Goal: Contribute content: Contribute content

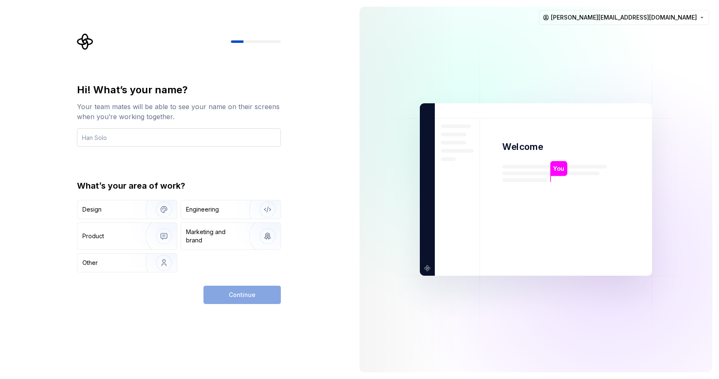
click at [114, 135] on input "text" at bounding box center [179, 137] width 204 height 18
type input "Karen Dias"
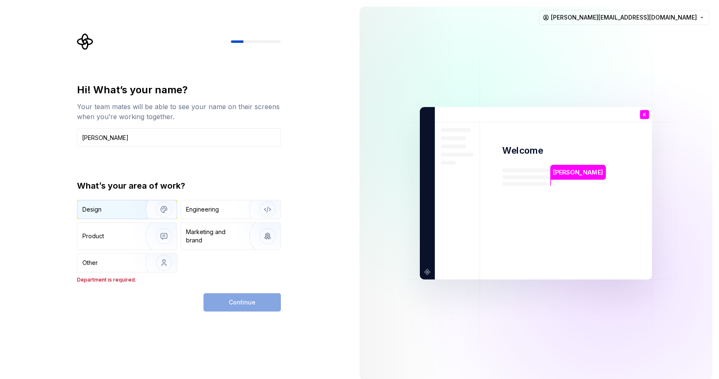
click at [114, 201] on div "Design" at bounding box center [126, 209] width 99 height 18
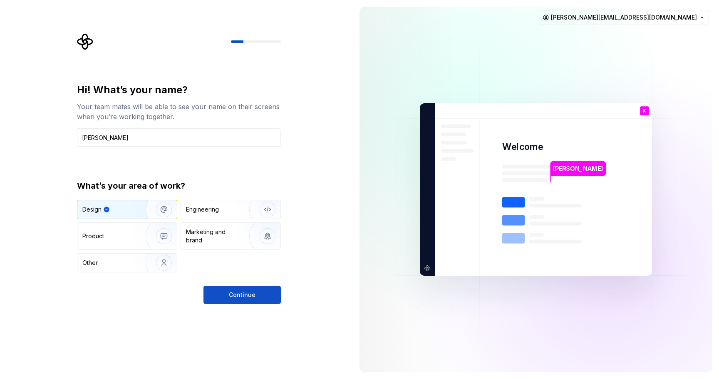
click at [246, 284] on div "Hi! What’s your name? Your team mates will be able to see your name on their sc…" at bounding box center [179, 193] width 204 height 221
click at [238, 297] on span "Continue" at bounding box center [242, 295] width 27 height 8
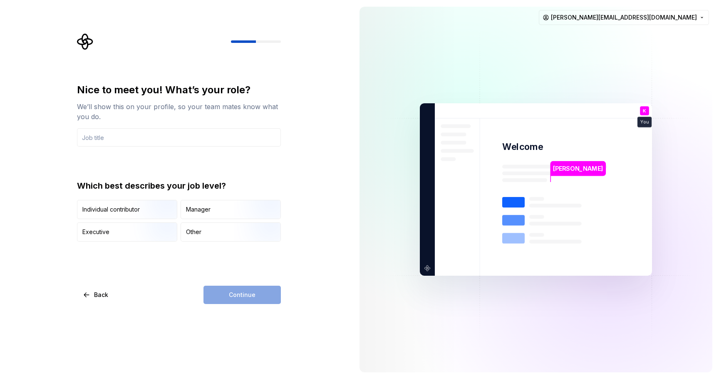
click at [251, 293] on div "Continue" at bounding box center [242, 295] width 77 height 18
click at [228, 139] on input "text" at bounding box center [179, 137] width 204 height 18
type input "Designer"
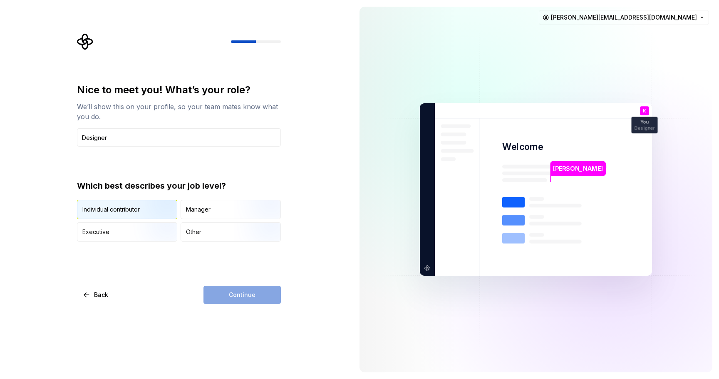
click at [152, 215] on img "button" at bounding box center [156, 220] width 53 height 56
click at [266, 300] on button "Continue" at bounding box center [242, 295] width 77 height 18
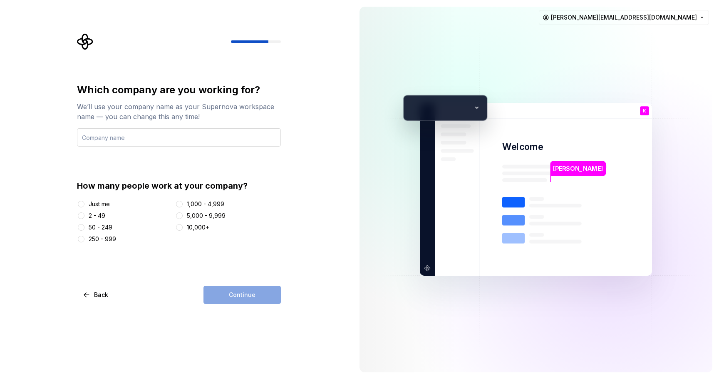
click at [200, 136] on input "text" at bounding box center [179, 137] width 204 height 18
type input "Whirlpool"
click at [178, 228] on button "10,000+" at bounding box center [179, 227] width 7 height 7
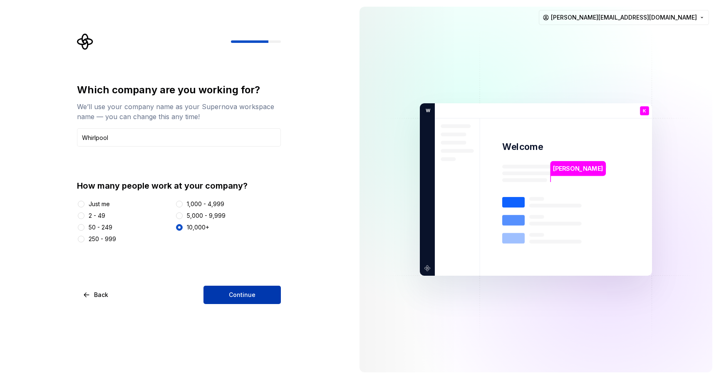
click at [238, 286] on button "Continue" at bounding box center [242, 295] width 77 height 18
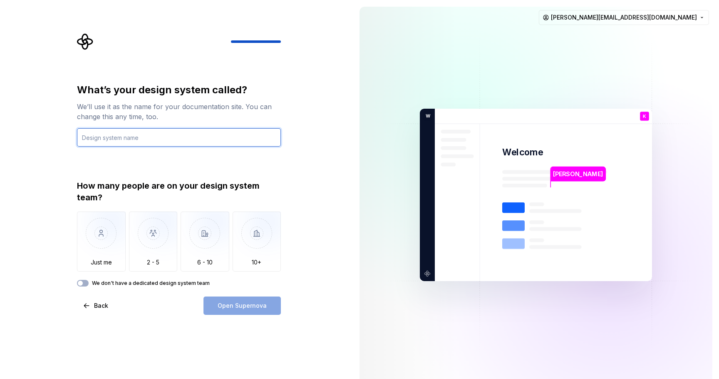
click at [179, 139] on input "text" at bounding box center [179, 137] width 204 height 18
type input "Lorem Ipsum"
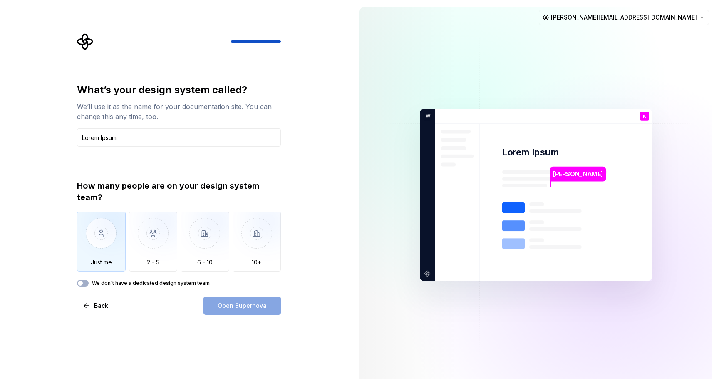
click at [111, 247] on img "button" at bounding box center [101, 239] width 49 height 56
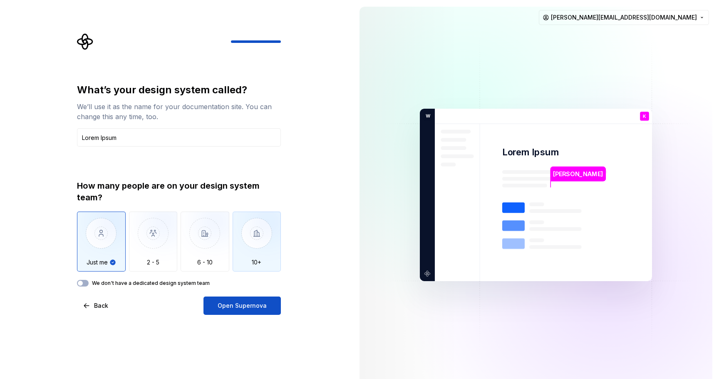
click at [251, 254] on img "button" at bounding box center [257, 239] width 49 height 56
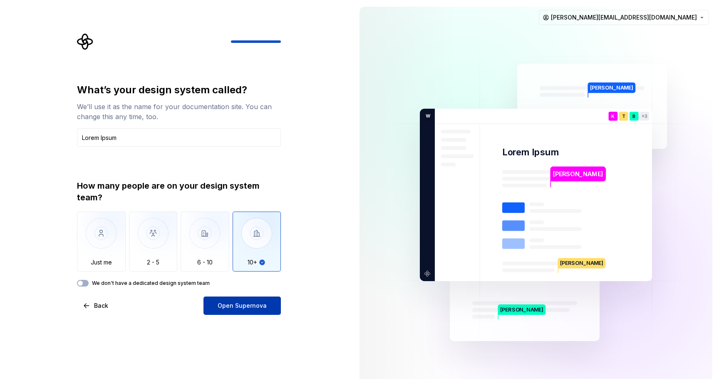
click at [244, 303] on span "Open Supernova" at bounding box center [242, 305] width 49 height 8
click at [217, 191] on div "How many people are on your design system team?" at bounding box center [179, 191] width 204 height 23
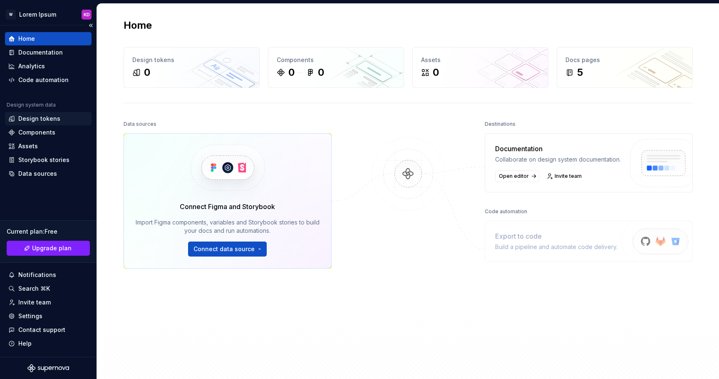
click at [45, 119] on div "Design tokens" at bounding box center [39, 118] width 42 height 8
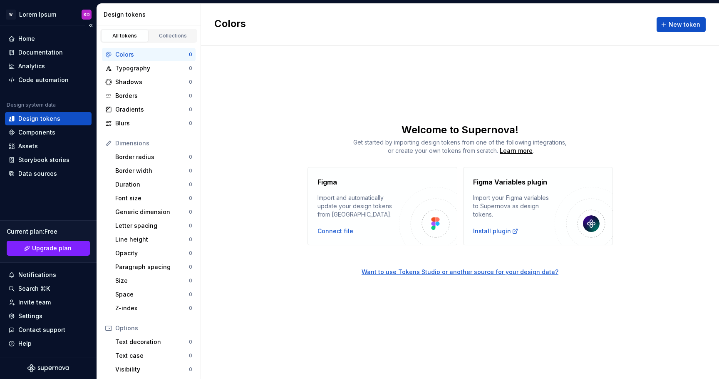
click at [45, 119] on div "Design tokens" at bounding box center [39, 118] width 42 height 8
click at [33, 332] on div "Contact support" at bounding box center [41, 330] width 47 height 8
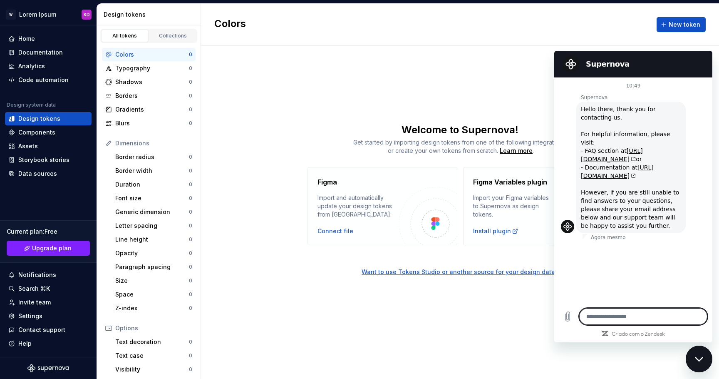
click at [435, 75] on div "Colors New token Welcome to Supernova! Get started by importing design tokens f…" at bounding box center [460, 191] width 518 height 375
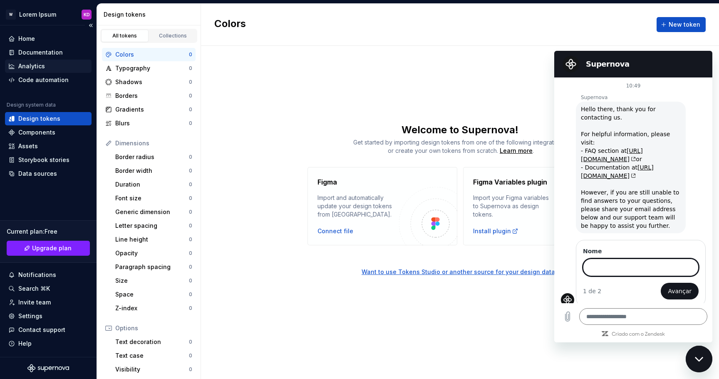
click at [46, 64] on div "Analytics" at bounding box center [48, 66] width 80 height 8
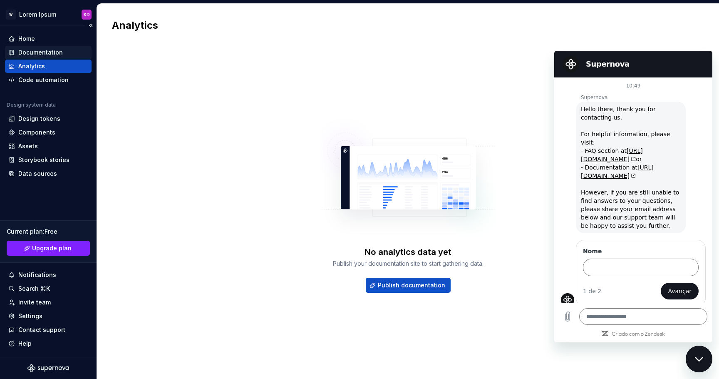
click at [39, 46] on div "Documentation" at bounding box center [48, 52] width 87 height 13
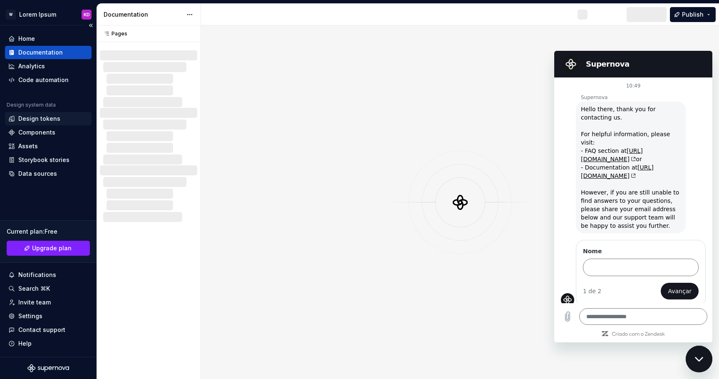
click at [36, 119] on div "Design tokens" at bounding box center [39, 118] width 42 height 8
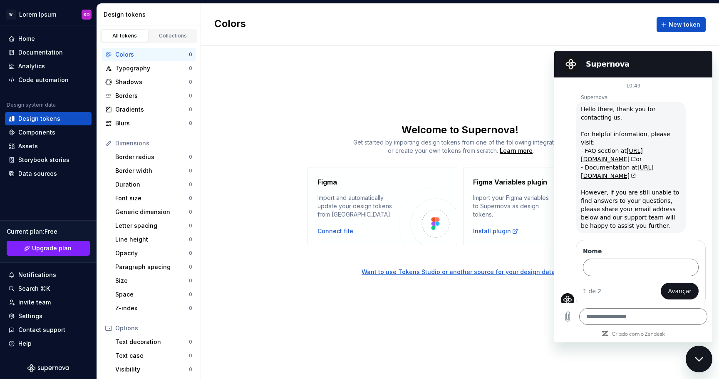
click at [574, 57] on figure at bounding box center [571, 64] width 17 height 17
click at [460, 88] on div "Colors New token Welcome to Supernova! Get started by importing design tokens f…" at bounding box center [460, 191] width 518 height 375
type textarea "*"
click at [677, 25] on span "New token" at bounding box center [685, 24] width 32 height 8
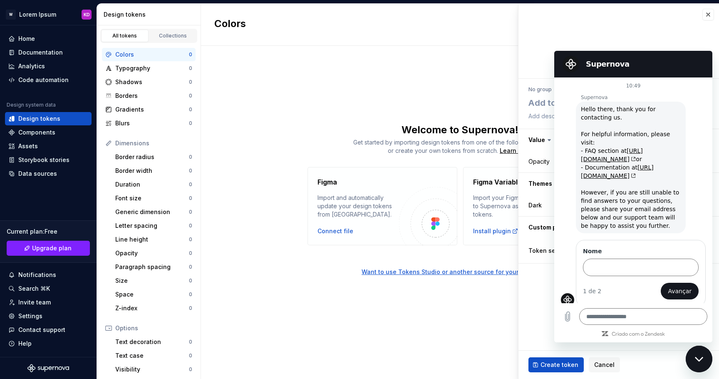
type textarea "*"
click at [608, 66] on h2 "Supernova" at bounding box center [645, 64] width 118 height 10
click at [696, 357] on icon "Fechar janela de mensagens" at bounding box center [699, 358] width 9 height 5
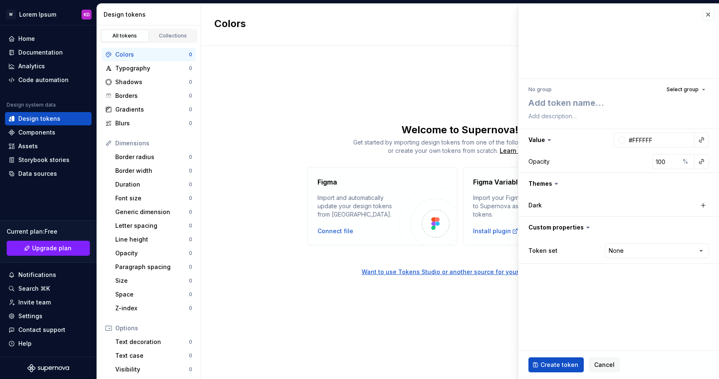
click at [547, 138] on icon at bounding box center [549, 140] width 8 height 8
click at [550, 142] on icon at bounding box center [549, 140] width 8 height 8
click at [703, 14] on button "button" at bounding box center [709, 15] width 12 height 12
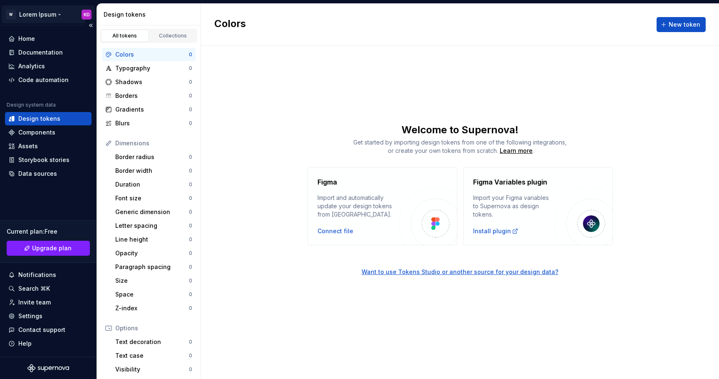
click at [40, 14] on html "W Lorem Ipsum KD Home Documentation Analytics Code automation Design system dat…" at bounding box center [359, 189] width 719 height 379
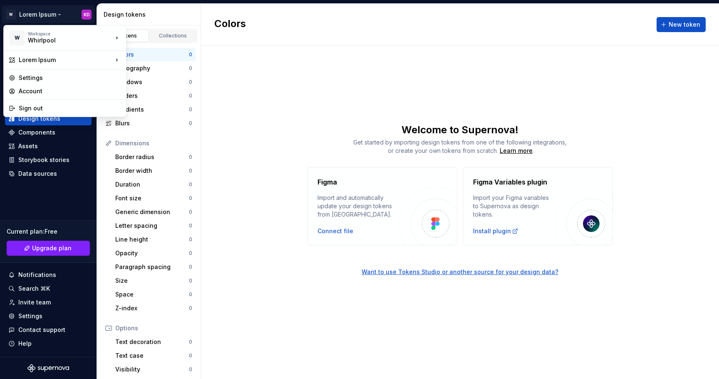
type textarea "*"
click at [347, 94] on html "W Lorem Ipsum KD Home Documentation Analytics Code automation Design system dat…" at bounding box center [359, 189] width 719 height 379
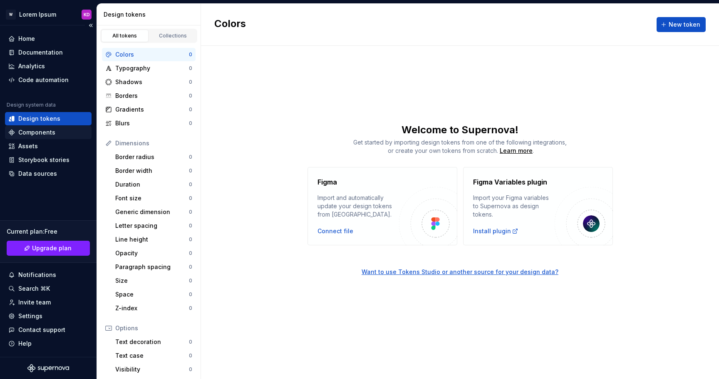
click at [51, 137] on div "Components" at bounding box center [48, 132] width 87 height 13
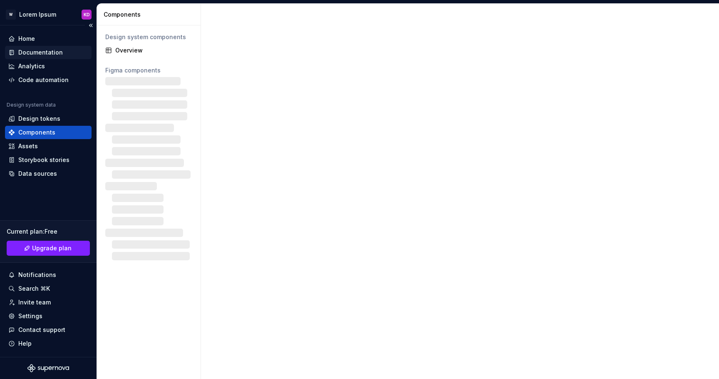
click at [49, 48] on div "Documentation" at bounding box center [40, 52] width 45 height 8
